Goal: Communication & Community: Answer question/provide support

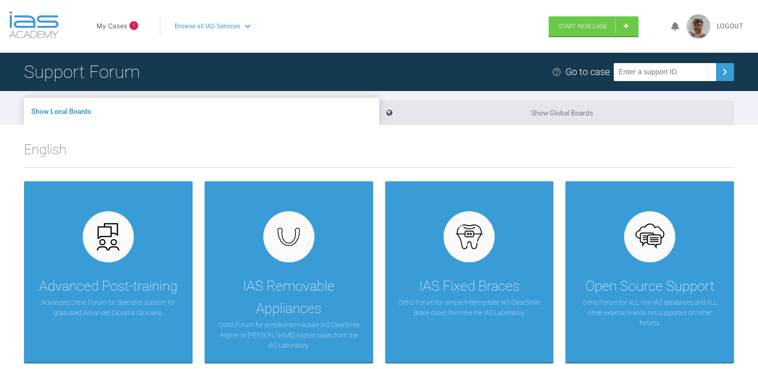
click at [112, 32] on ul "My Cases 1" at bounding box center [128, 26] width 63 height 20
click at [113, 25] on link "My Cases" at bounding box center [112, 26] width 31 height 10
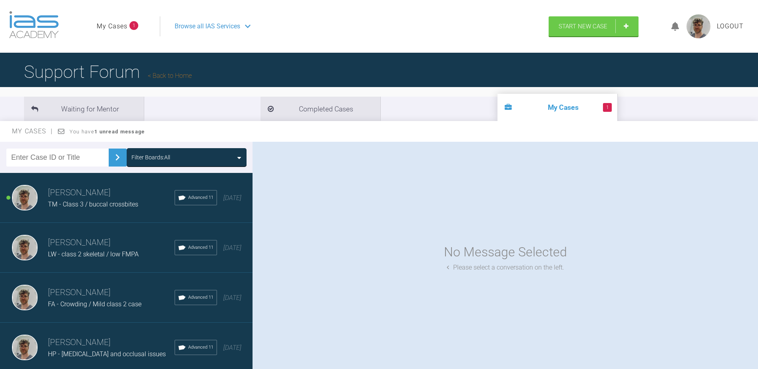
click at [520, 169] on div "No Message Selected Please select a conversation on the left." at bounding box center [506, 257] width 506 height 231
click at [128, 212] on div "[PERSON_NAME] TM - Class 3 / buccal crossbites Advanced 11 [DATE]" at bounding box center [129, 198] width 259 height 50
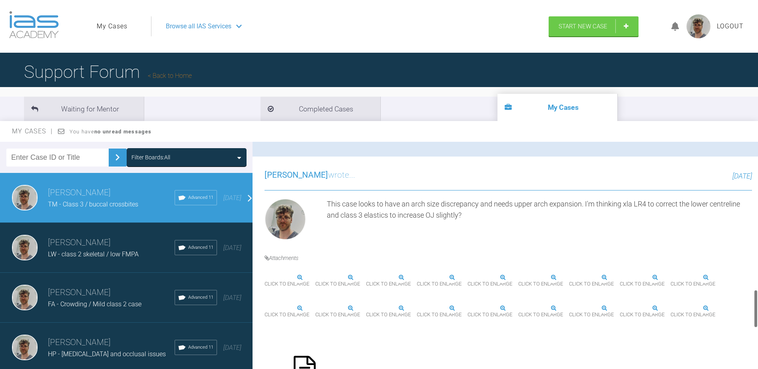
scroll to position [1120, 0]
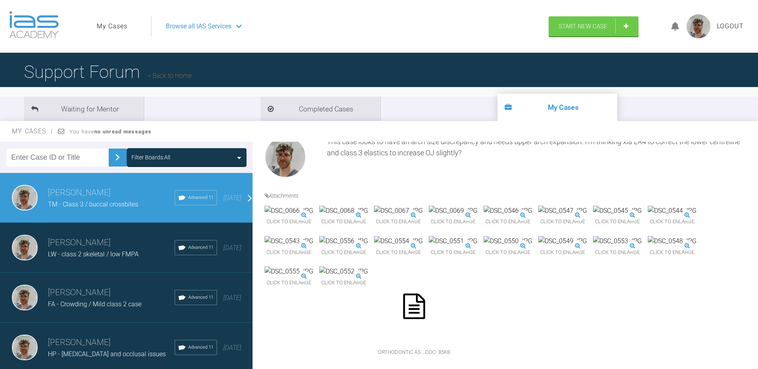
click at [648, 206] on img at bounding box center [672, 211] width 49 height 10
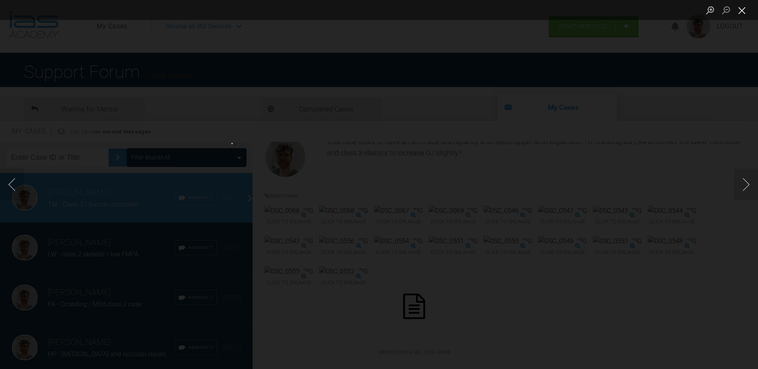
click at [747, 10] on button "Close lightbox" at bounding box center [742, 10] width 16 height 14
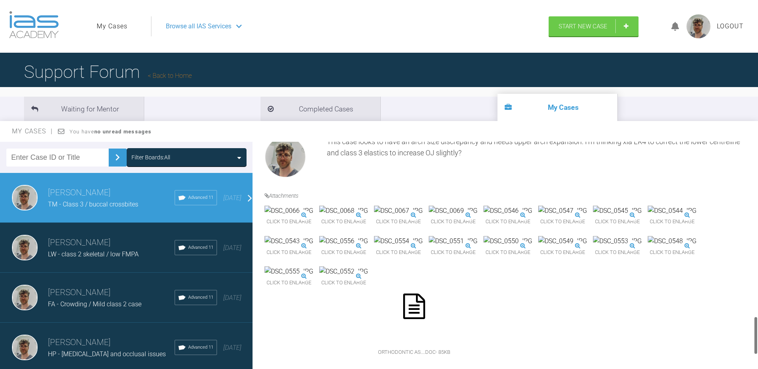
scroll to position [1000, 0]
click at [533, 216] on img at bounding box center [508, 211] width 49 height 10
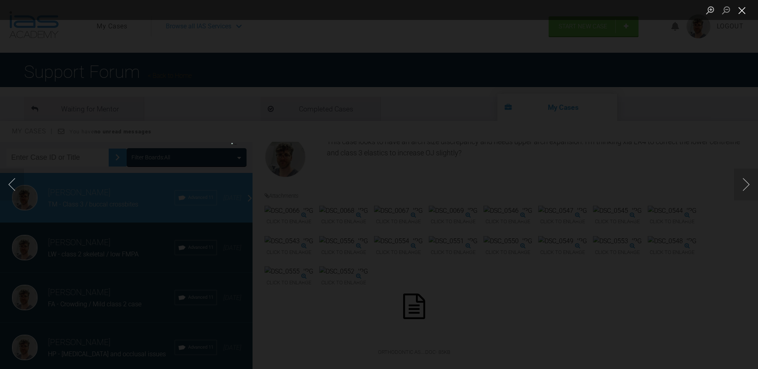
click at [744, 11] on button "Close lightbox" at bounding box center [742, 10] width 16 height 14
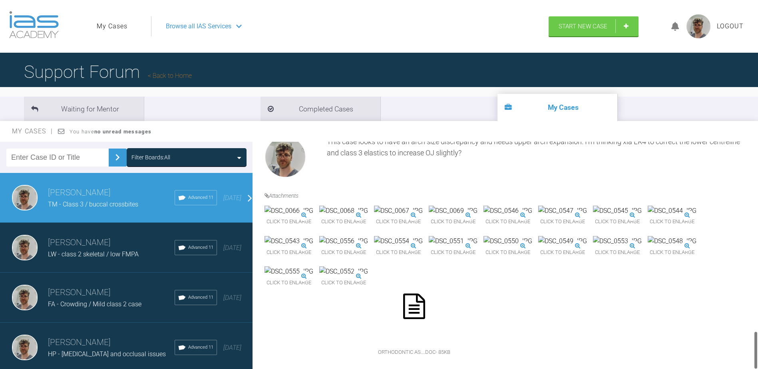
scroll to position [1072, 0]
click at [313, 236] on img at bounding box center [289, 241] width 49 height 10
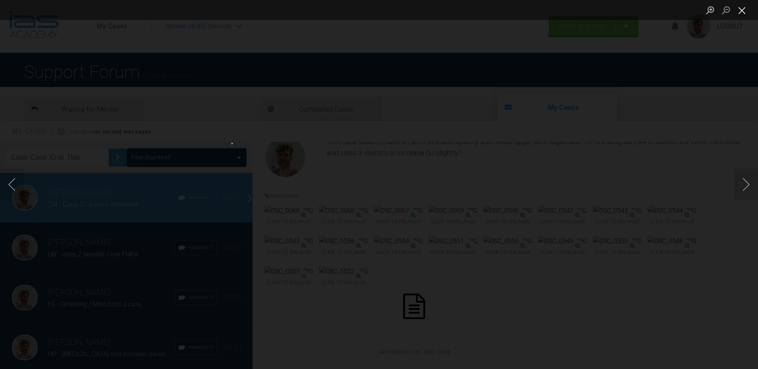
click at [746, 13] on button "Close lightbox" at bounding box center [742, 10] width 16 height 14
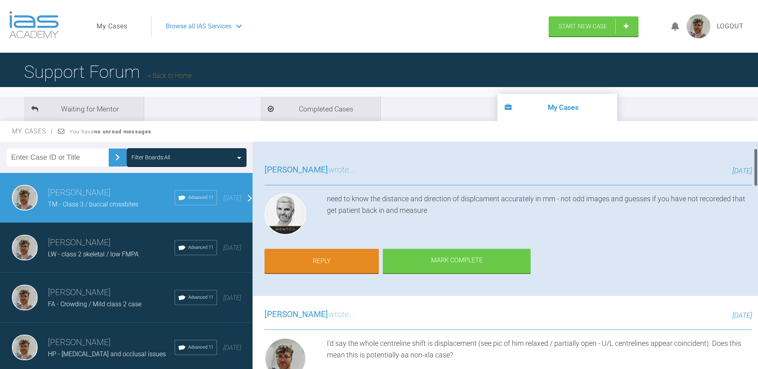
scroll to position [0, 0]
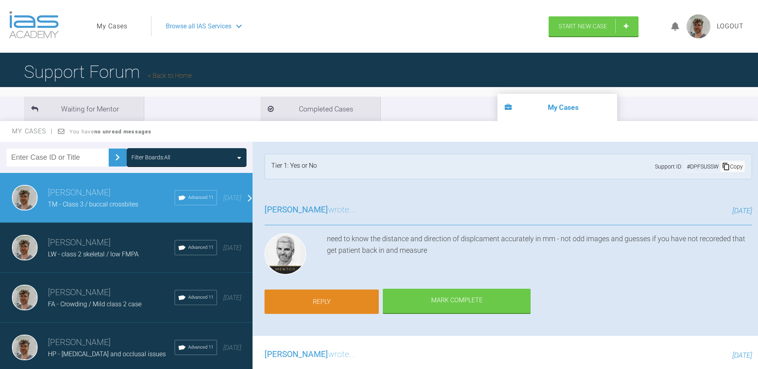
click at [333, 301] on link "Reply" at bounding box center [322, 302] width 114 height 25
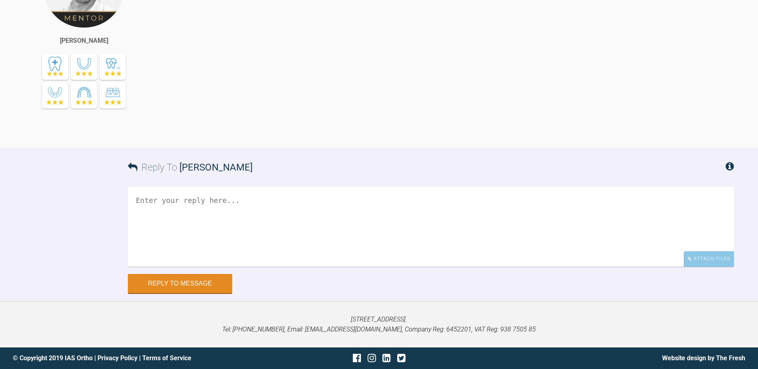
scroll to position [2354, 0]
click at [284, 235] on textarea at bounding box center [431, 227] width 607 height 80
type textarea "The [MEDICAL_DATA] displaces 4mm to the left on closure from RCP-ICP"
click at [178, 284] on button "Reply to Message" at bounding box center [180, 284] width 104 height 19
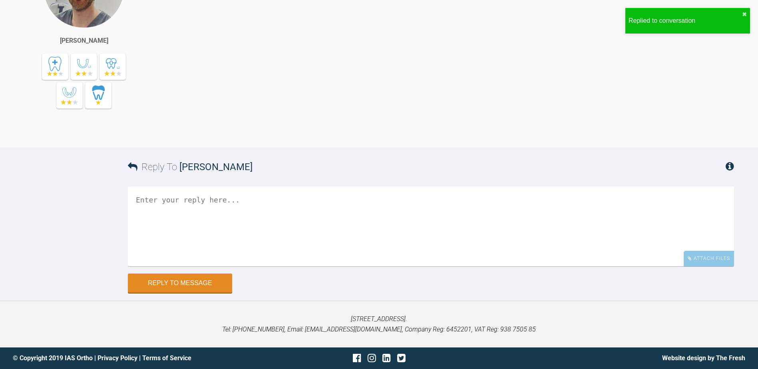
scroll to position [2386, 0]
